Goal: Transaction & Acquisition: Purchase product/service

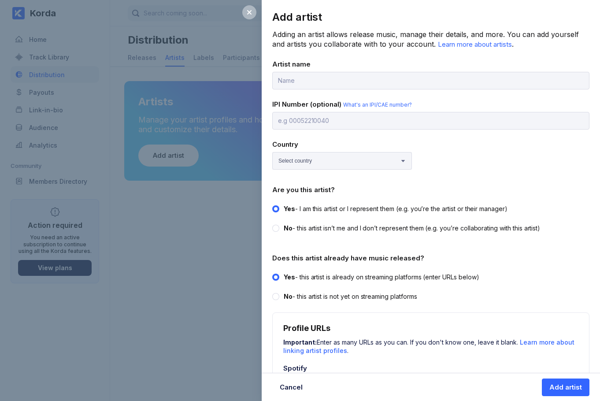
scroll to position [244, 0]
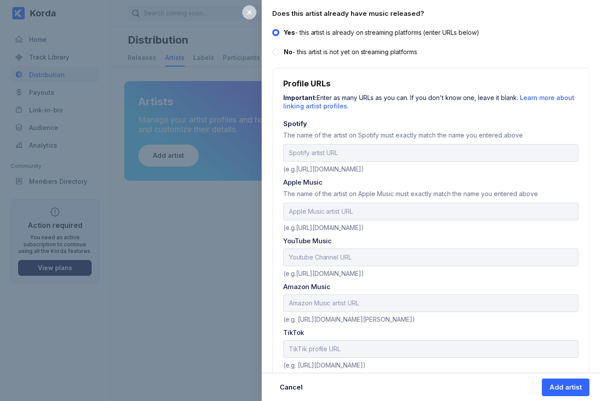
click at [249, 13] on icon at bounding box center [249, 12] width 4 height 4
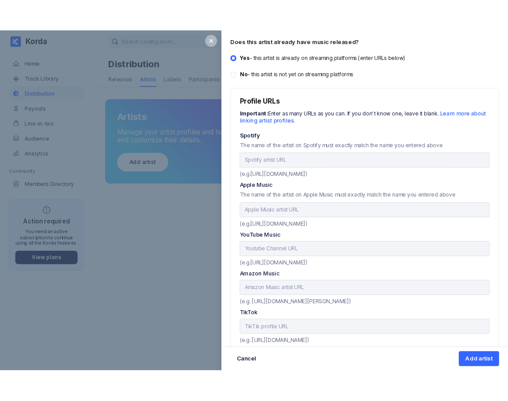
scroll to position [0, 0]
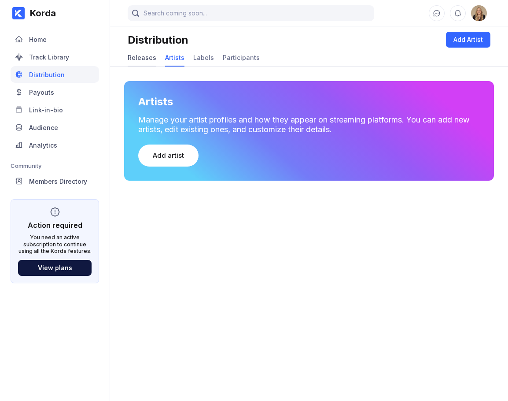
click at [144, 58] on div "Releases" at bounding box center [142, 57] width 29 height 7
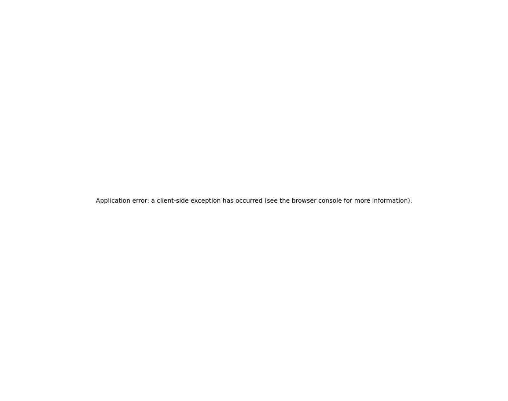
click at [81, 61] on div "Application error: a client-side exception has occurred (see the browser consol…" at bounding box center [254, 200] width 508 height 401
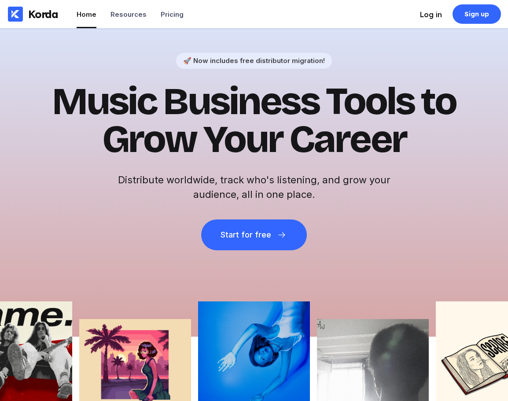
click at [435, 14] on div "Log in" at bounding box center [431, 14] width 22 height 9
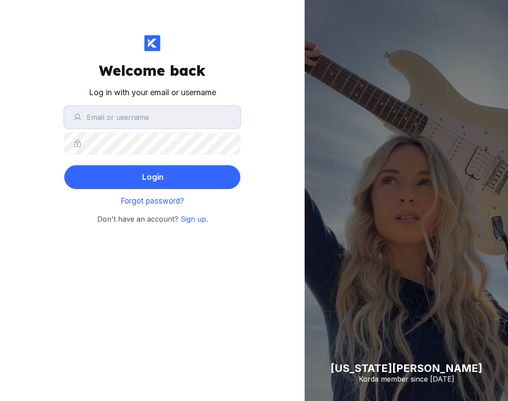
type input "[EMAIL_ADDRESS][DOMAIN_NAME]"
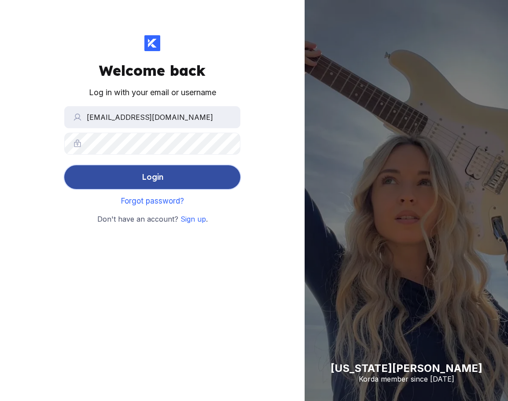
click at [205, 181] on button "Login" at bounding box center [152, 177] width 176 height 24
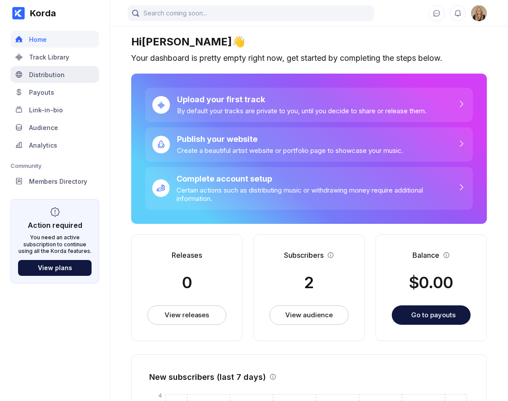
click at [46, 74] on div "Distribution" at bounding box center [47, 74] width 36 height 7
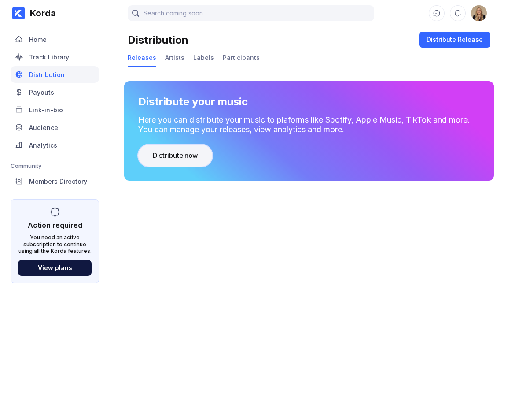
click at [185, 158] on div "Distribute now" at bounding box center [175, 155] width 45 height 9
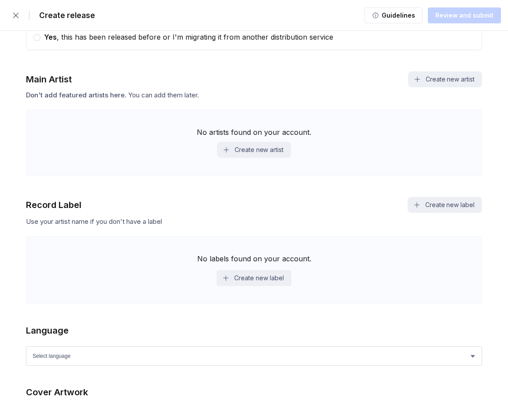
scroll to position [489, 0]
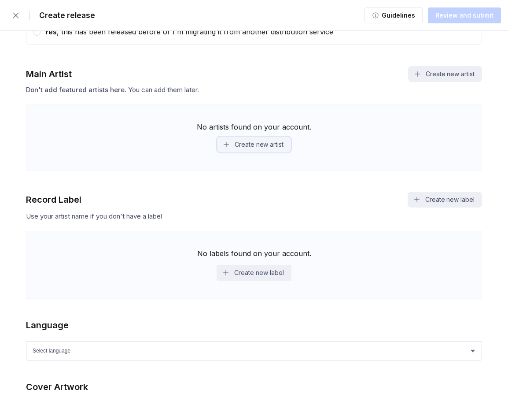
click at [250, 146] on button "Create new artist" at bounding box center [254, 145] width 74 height 16
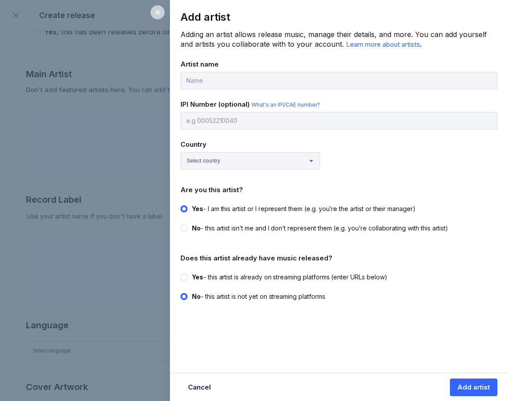
click at [159, 15] on icon at bounding box center [157, 12] width 7 height 7
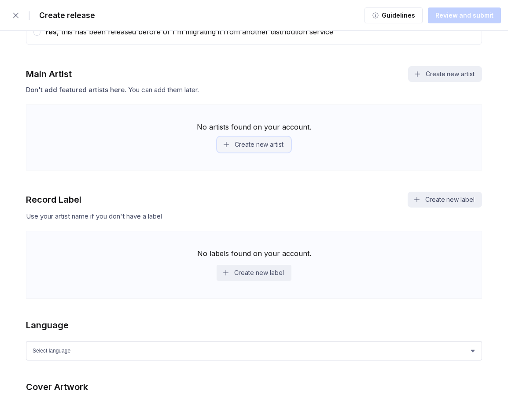
click at [259, 145] on button "Create new artist" at bounding box center [254, 145] width 74 height 16
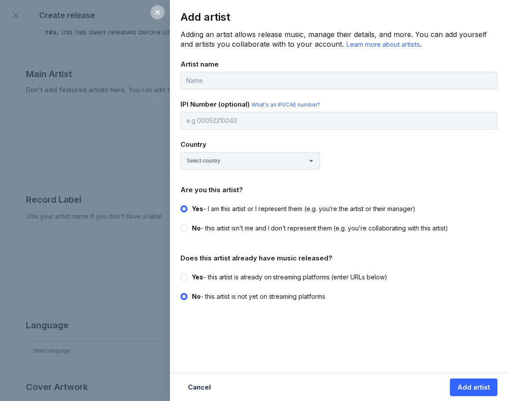
click at [185, 275] on circle at bounding box center [184, 277] width 4 height 4
click at [181, 273] on input "Yes - this artist is already on streaming platforms (enter URLs below)" at bounding box center [181, 273] width 0 height 0
radio input "true"
radio input "false"
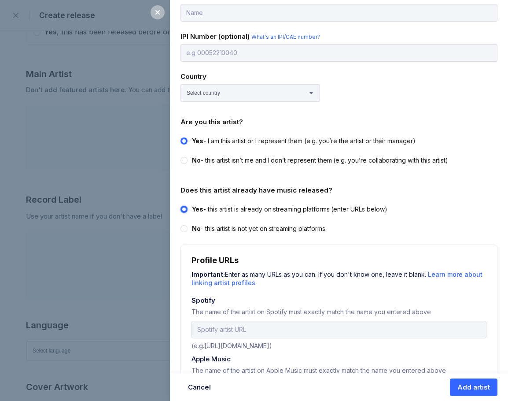
scroll to position [0, 0]
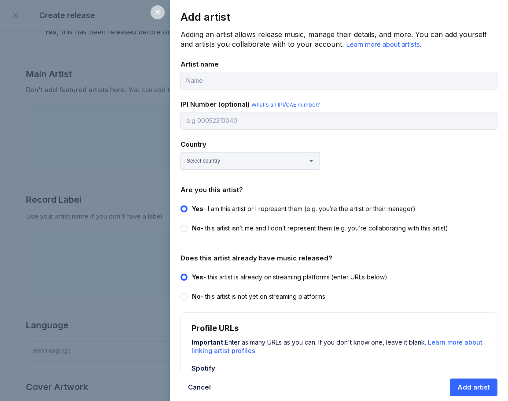
click at [155, 16] on div at bounding box center [158, 12] width 14 height 14
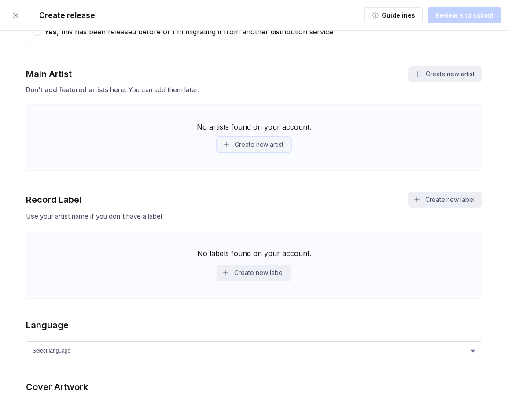
click at [253, 148] on button "Create new artist" at bounding box center [254, 145] width 74 height 16
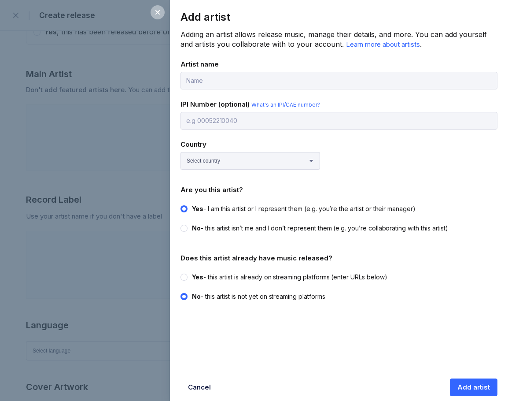
click at [185, 276] on circle at bounding box center [184, 277] width 4 height 4
click at [181, 273] on input "Yes - this artist is already on streaming platforms (enter URLs below)" at bounding box center [181, 273] width 0 height 0
radio input "true"
radio input "false"
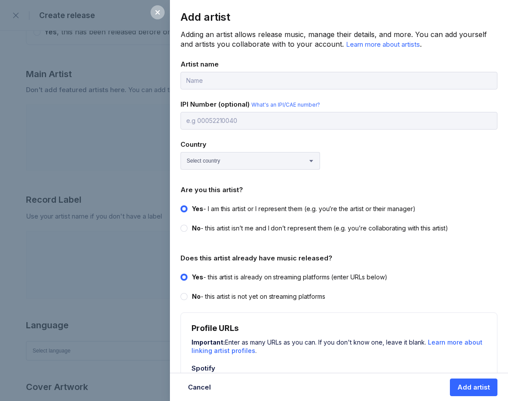
drag, startPoint x: 404, startPoint y: 273, endPoint x: 194, endPoint y: 277, distance: 210.5
click at [194, 277] on label "Yes - this artist is already on streaming platforms (enter URLs below)" at bounding box center [337, 277] width 312 height 9
copy div "Yes - this artist is already on streaming platforms (enter URLs below)"
click at [155, 11] on icon at bounding box center [157, 12] width 7 height 7
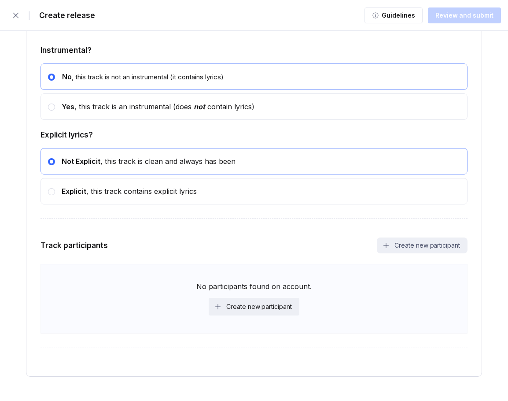
scroll to position [1557, 0]
